Goal: Find specific page/section: Find specific page/section

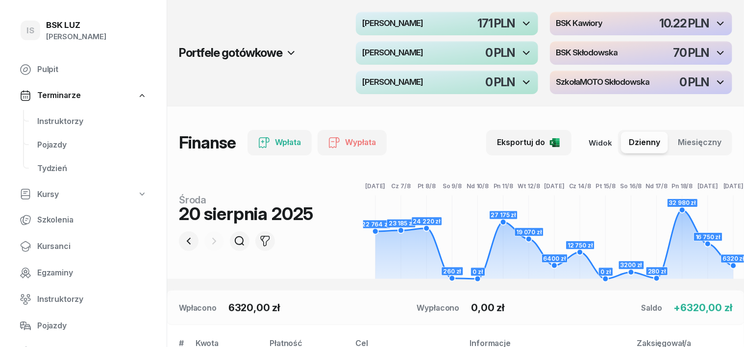
scroll to position [61, 0]
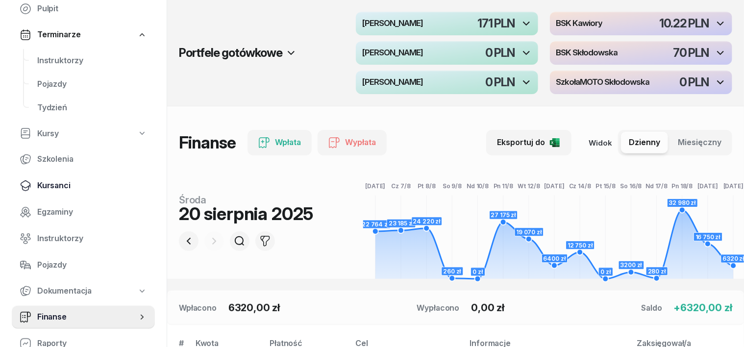
click at [56, 185] on span "Kursanci" at bounding box center [92, 185] width 110 height 13
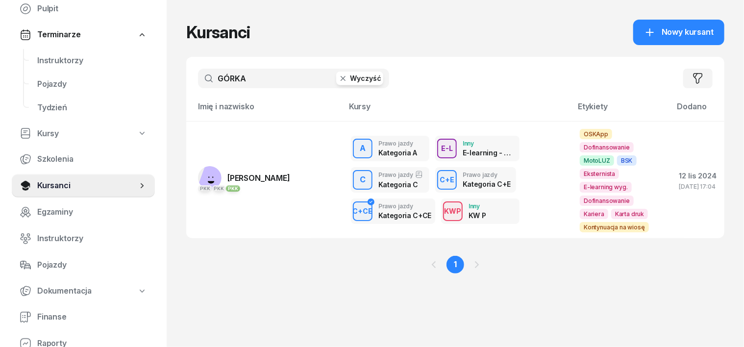
click at [336, 85] on button "Wyczyść" at bounding box center [359, 79] width 47 height 14
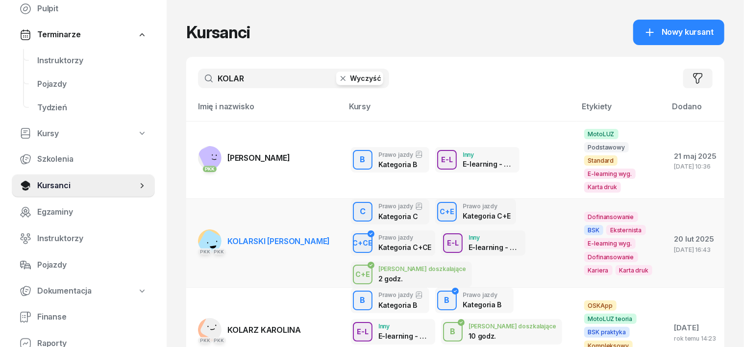
type input "KOLAR"
click at [193, 228] on rect at bounding box center [212, 247] width 38 height 38
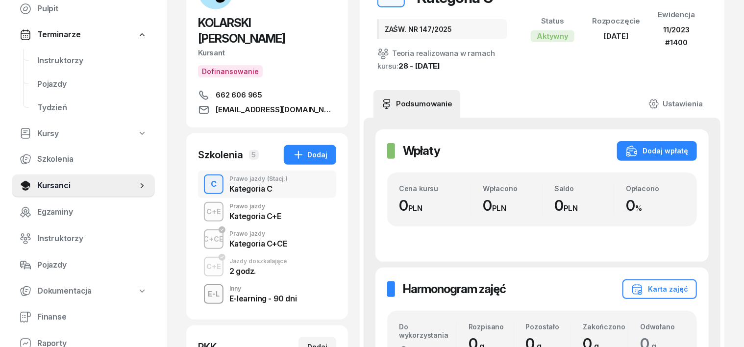
scroll to position [123, 0]
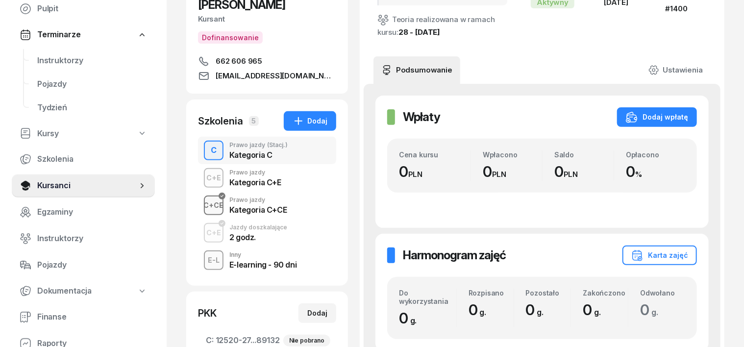
click at [200, 199] on div "C+CE" at bounding box center [214, 205] width 28 height 12
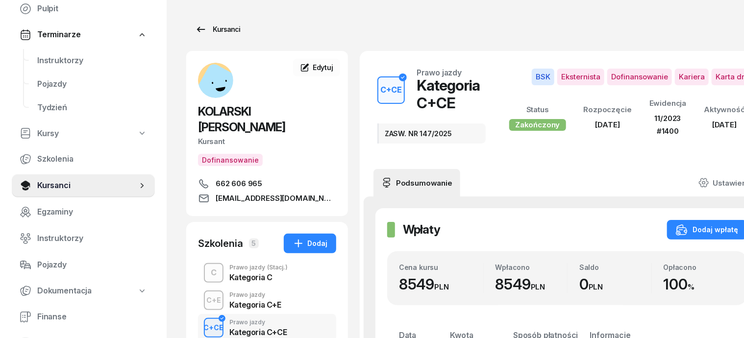
click at [219, 29] on link "Kursanci" at bounding box center [217, 30] width 63 height 20
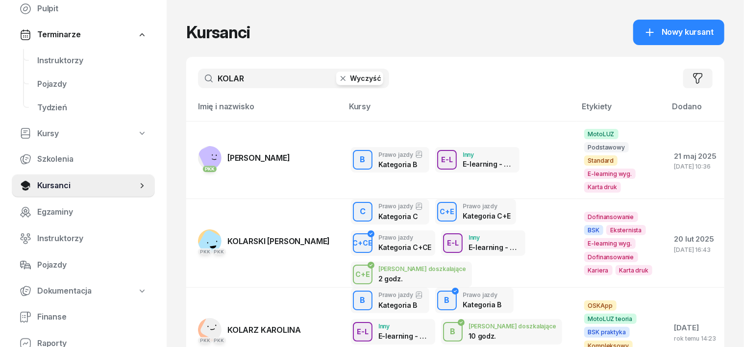
click at [338, 78] on icon "button" at bounding box center [343, 79] width 10 height 10
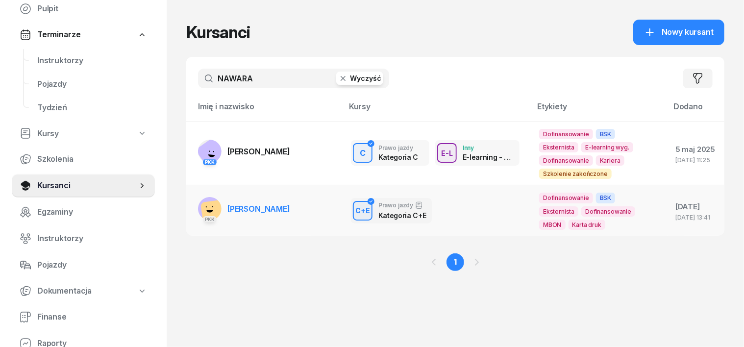
type input "NAWARA"
click at [201, 199] on rect at bounding box center [215, 213] width 29 height 29
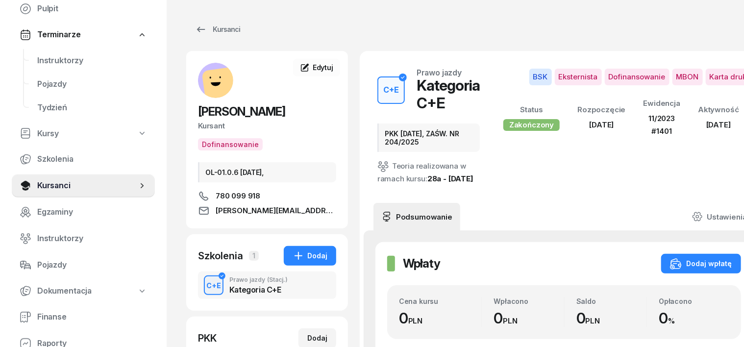
scroll to position [61, 0]
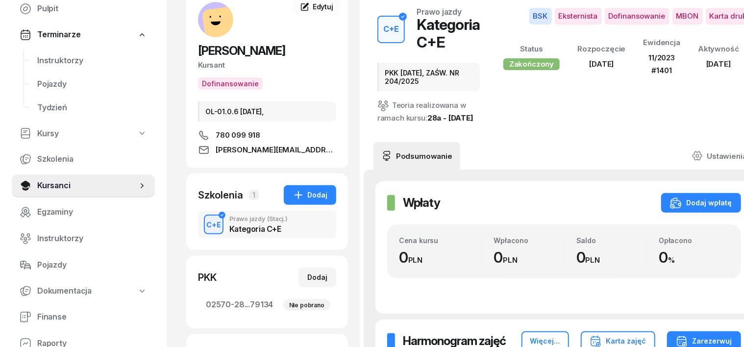
click at [203, 224] on div "C+E" at bounding box center [214, 225] width 23 height 12
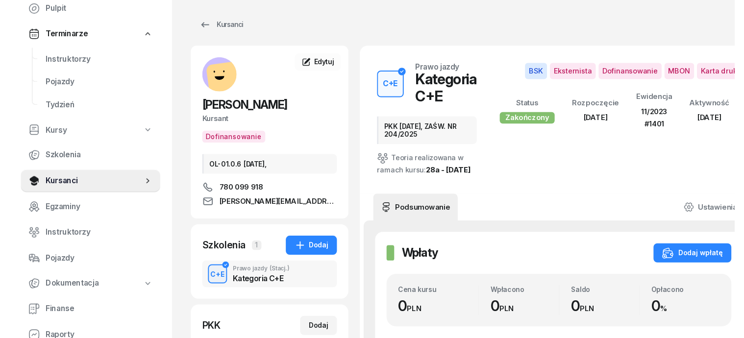
scroll to position [0, 0]
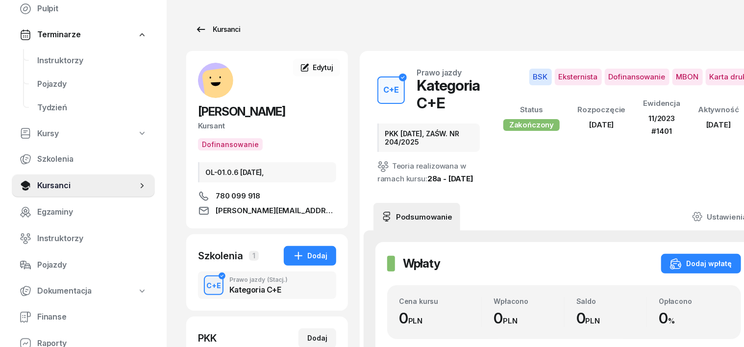
click at [204, 30] on div "Kursanci" at bounding box center [217, 30] width 45 height 12
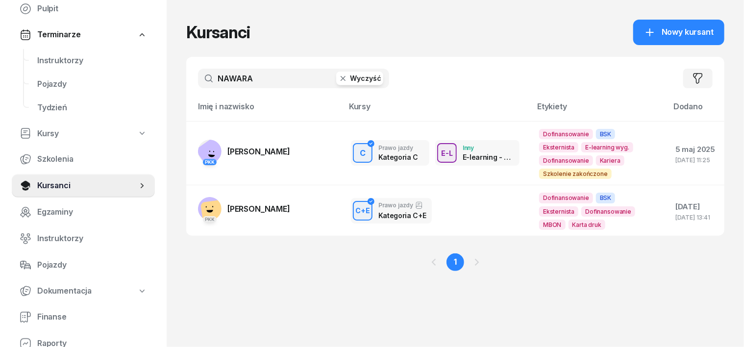
click at [341, 80] on icon "button" at bounding box center [343, 78] width 5 height 5
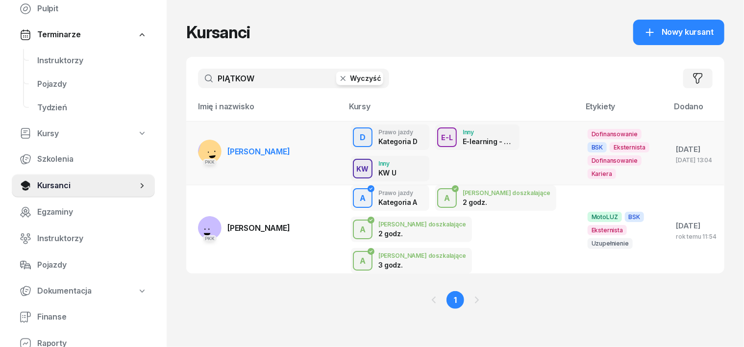
type input "PIĄTKOW"
click at [195, 147] on rect at bounding box center [212, 152] width 35 height 35
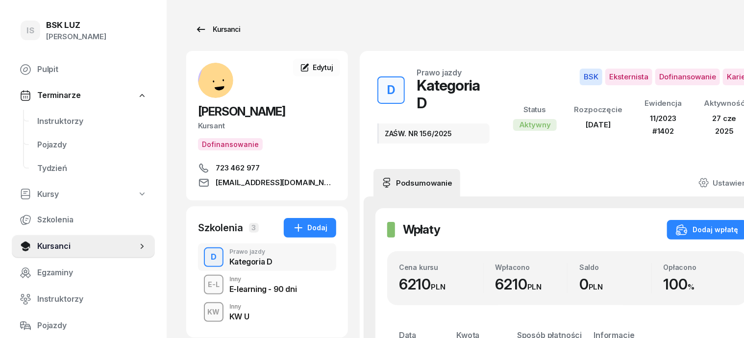
click at [211, 26] on div "Kursanci" at bounding box center [217, 30] width 45 height 12
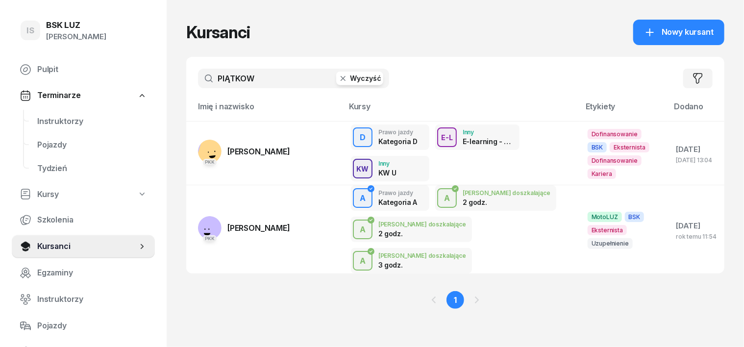
click at [338, 80] on icon "button" at bounding box center [343, 79] width 10 height 10
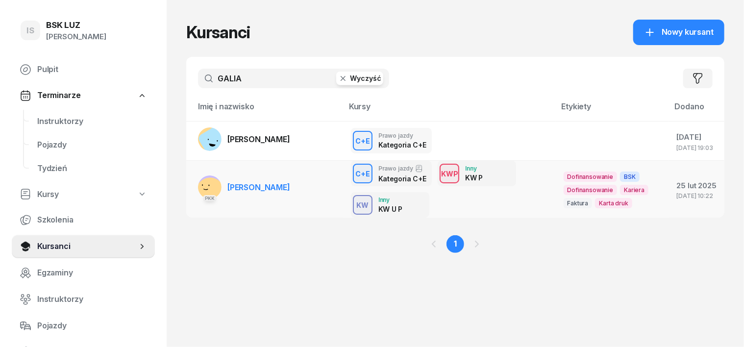
type input "GALIA"
click at [191, 181] on rect at bounding box center [210, 192] width 38 height 38
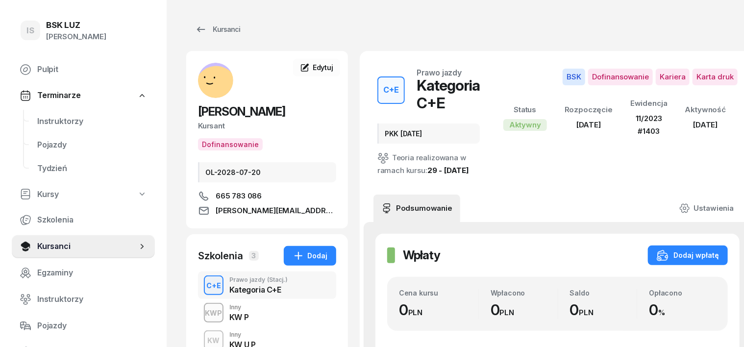
click at [203, 288] on div "C+E" at bounding box center [214, 285] width 23 height 12
click at [204, 27] on div "Kursanci" at bounding box center [217, 30] width 45 height 12
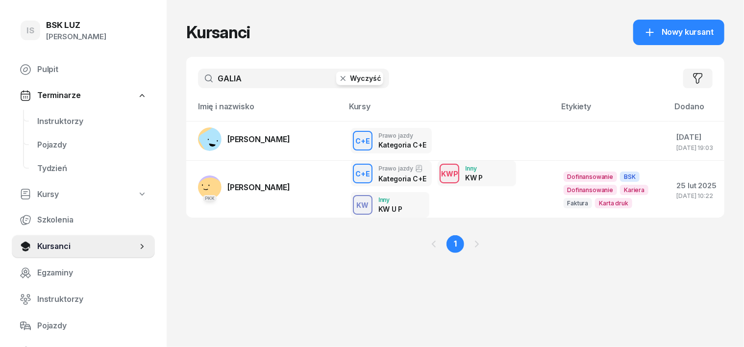
click at [338, 79] on icon "button" at bounding box center [343, 79] width 10 height 10
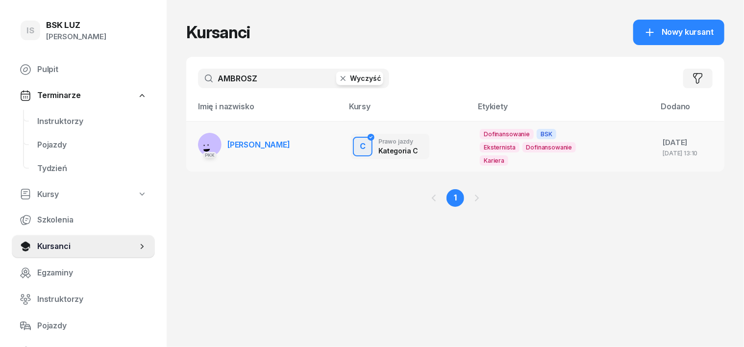
type input "AMBROSZ"
click at [196, 133] on rect at bounding box center [211, 145] width 38 height 38
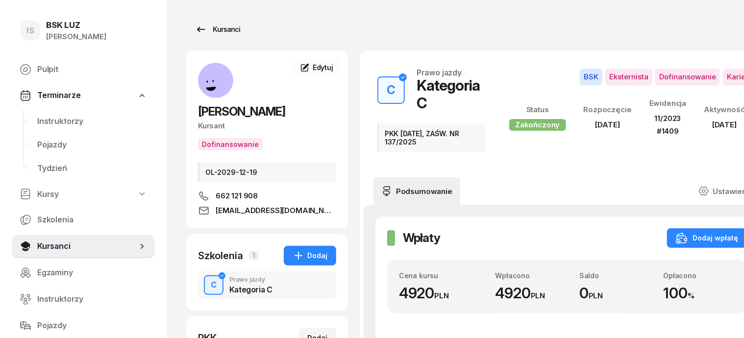
click at [203, 33] on div "Kursanci" at bounding box center [217, 30] width 45 height 12
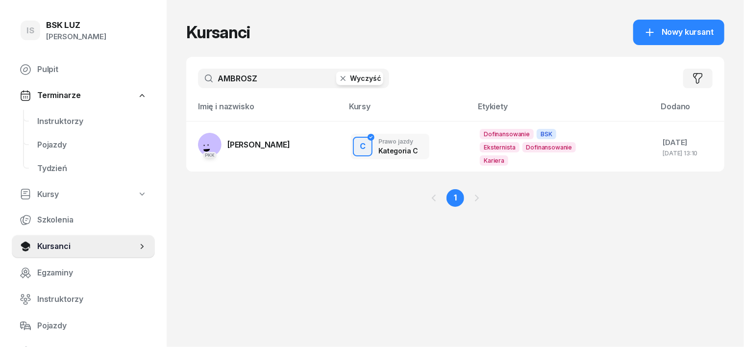
click at [338, 76] on icon "button" at bounding box center [343, 79] width 10 height 10
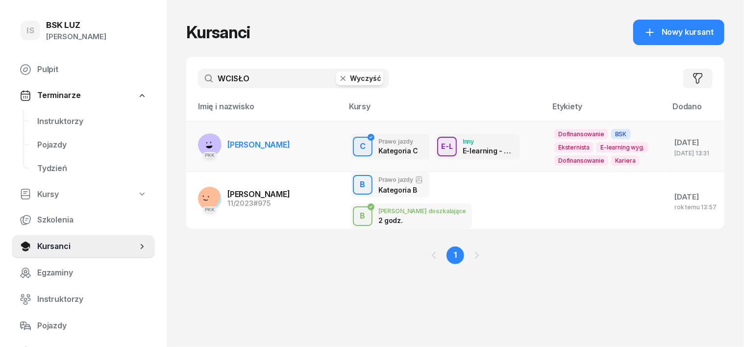
type input "WCISŁO"
click at [198, 149] on div "PKK" at bounding box center [210, 154] width 24 height 13
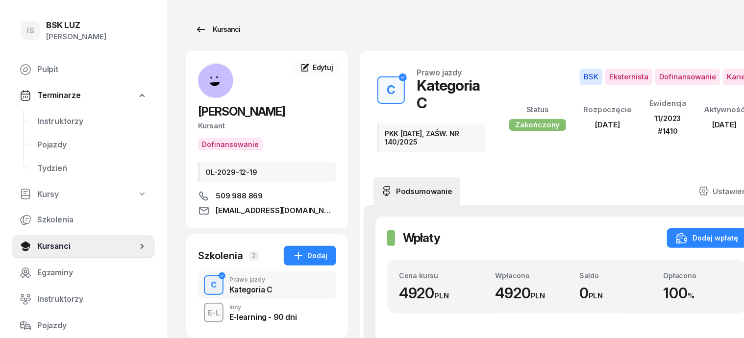
click at [210, 30] on div "Kursanci" at bounding box center [217, 30] width 45 height 12
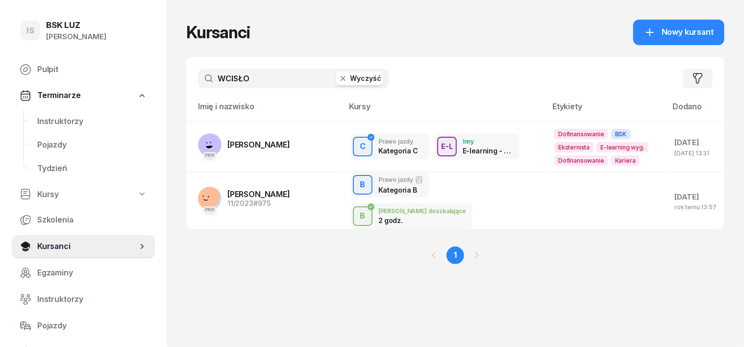
click at [341, 76] on icon "button" at bounding box center [343, 78] width 5 height 5
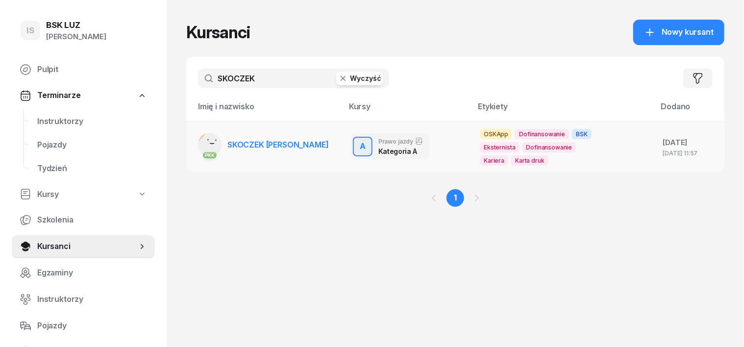
type input "SKOCZEK"
click at [195, 143] on rect at bounding box center [213, 145] width 37 height 37
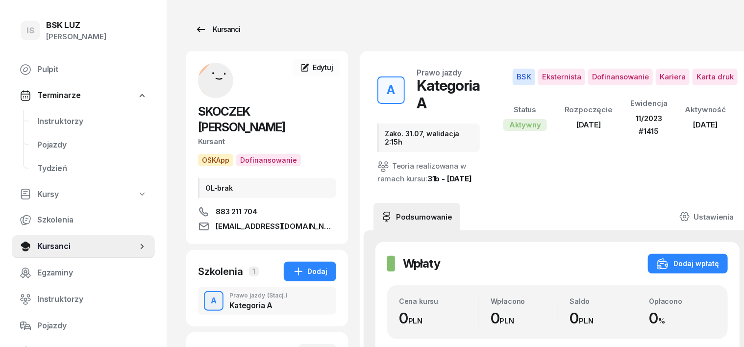
click at [210, 28] on div "Kursanci" at bounding box center [217, 30] width 45 height 12
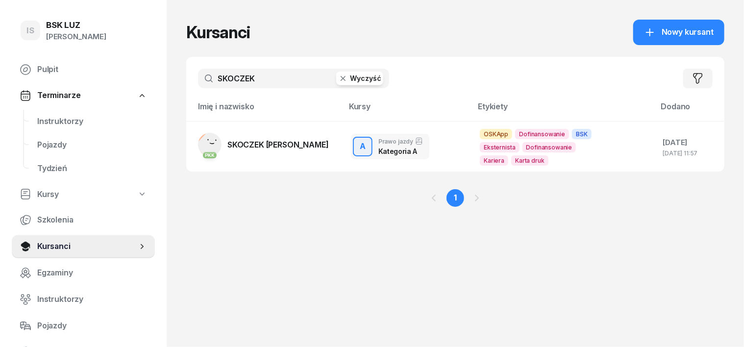
click at [338, 78] on icon "button" at bounding box center [343, 79] width 10 height 10
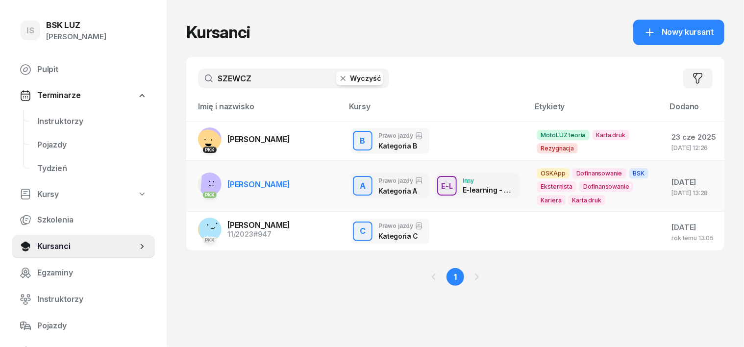
type input "SZEWCZ"
click at [201, 185] on rect at bounding box center [216, 181] width 30 height 30
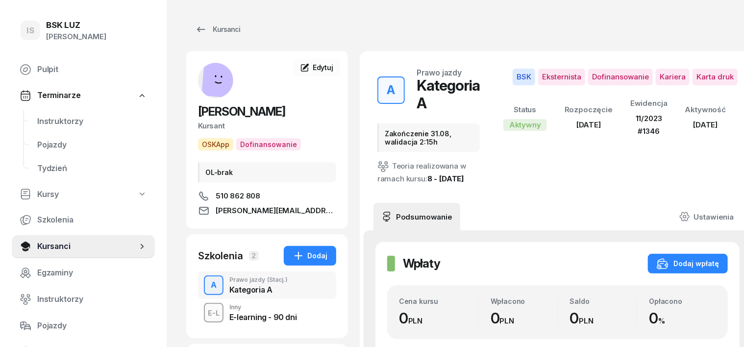
click at [198, 290] on div "A Prawo jazdy (Stacj.) Kategoria A" at bounding box center [267, 285] width 138 height 27
click at [206, 30] on div "Kursanci" at bounding box center [217, 30] width 45 height 12
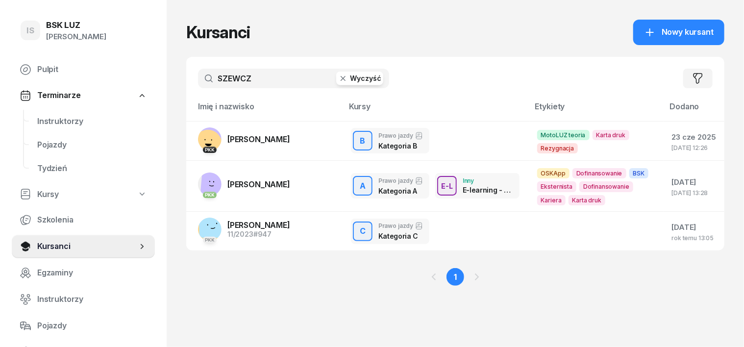
click at [338, 79] on icon "button" at bounding box center [343, 79] width 10 height 10
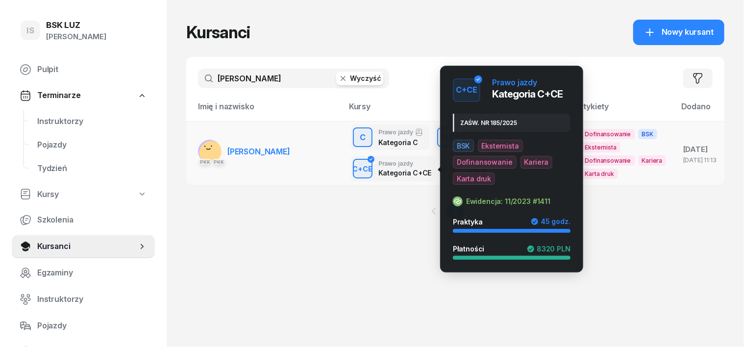
type input "[PERSON_NAME]"
click at [349, 165] on div "C+CE" at bounding box center [363, 169] width 28 height 12
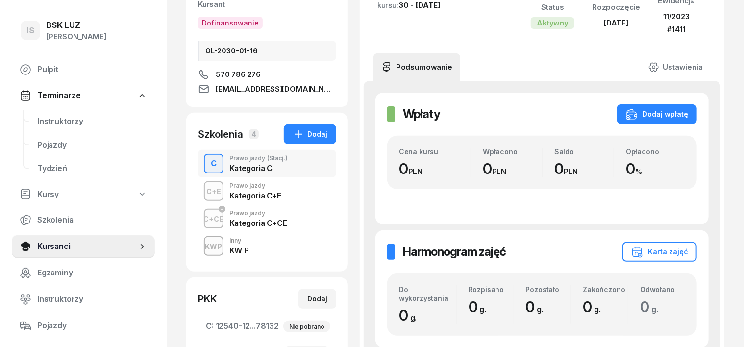
scroll to position [123, 0]
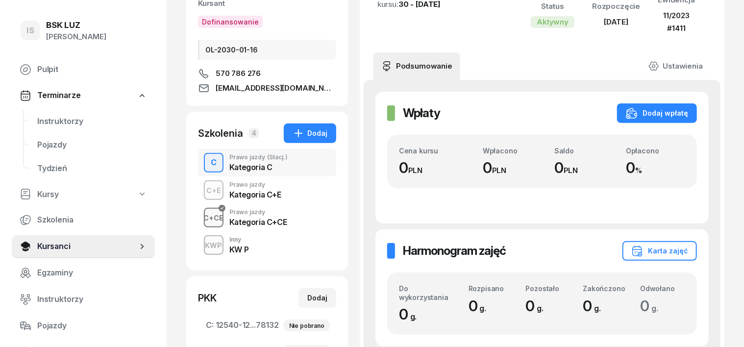
click at [200, 224] on div "C+CE" at bounding box center [214, 218] width 28 height 12
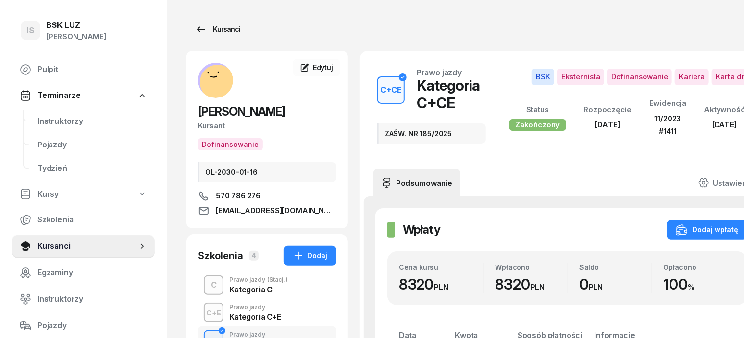
click at [208, 28] on div "Kursanci" at bounding box center [217, 30] width 45 height 12
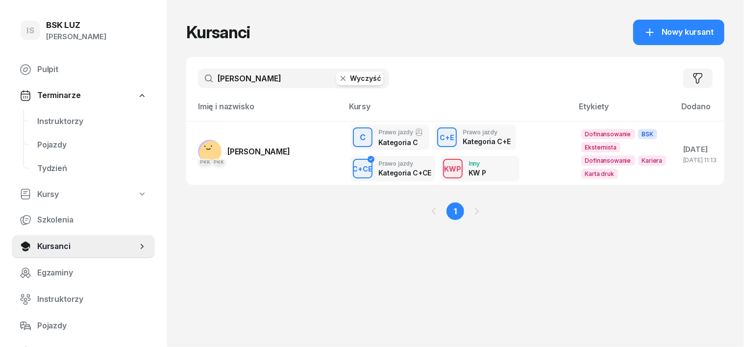
click at [338, 80] on icon "button" at bounding box center [343, 79] width 10 height 10
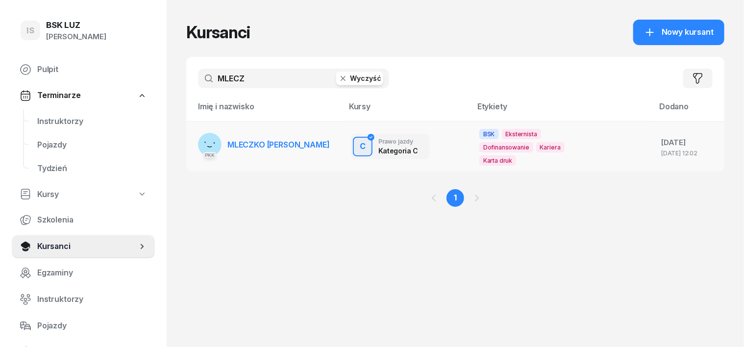
type input "MLECZ"
click at [192, 139] on rect at bounding box center [210, 142] width 40 height 40
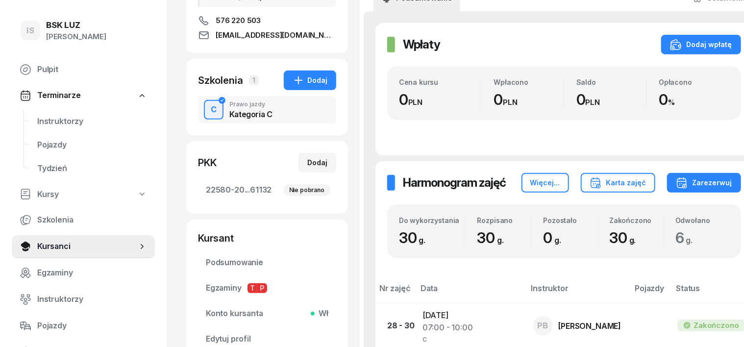
scroll to position [61, 0]
